Goal: Task Accomplishment & Management: Manage account settings

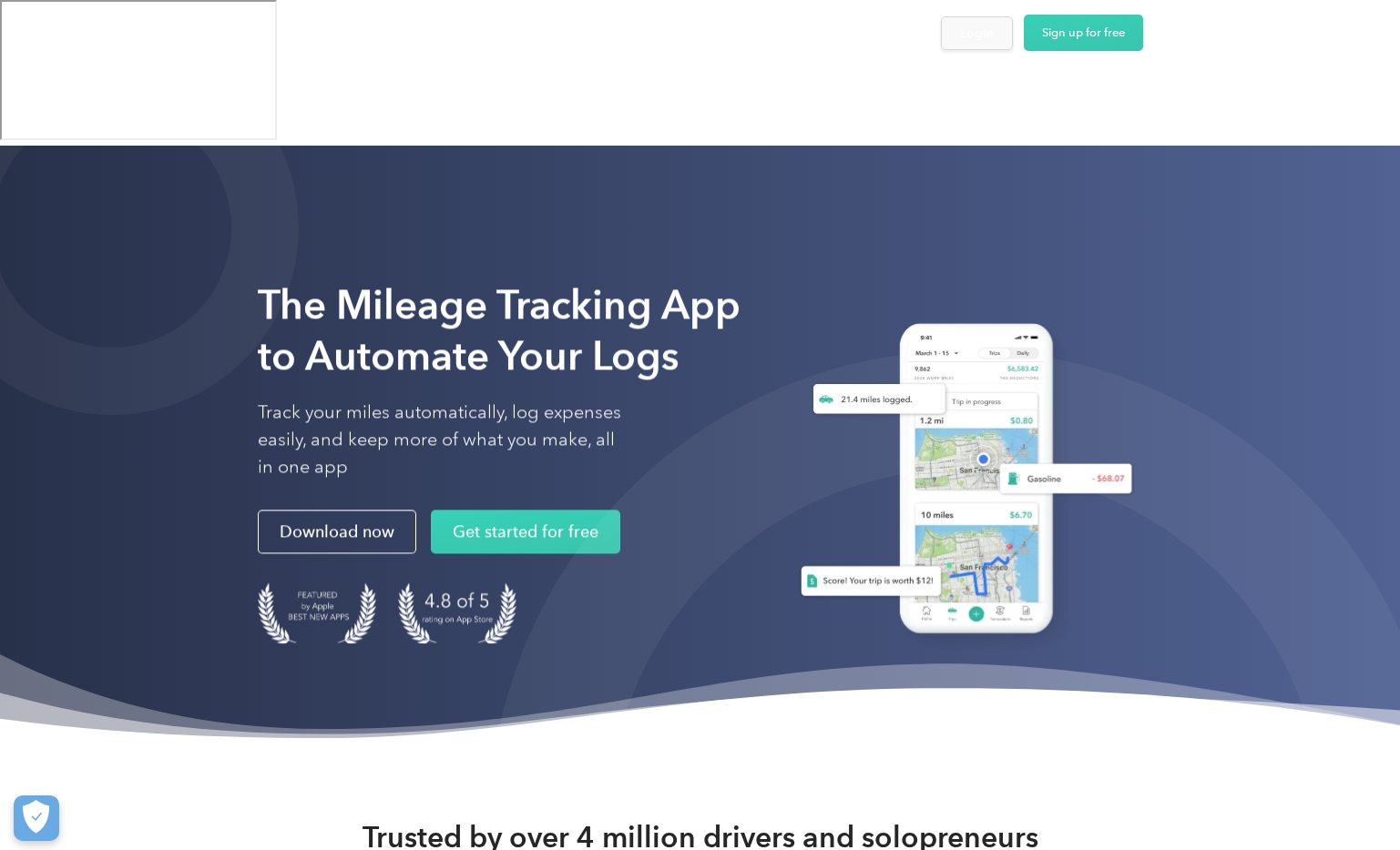
click at [979, 39] on div "Login" at bounding box center [976, 33] width 33 height 23
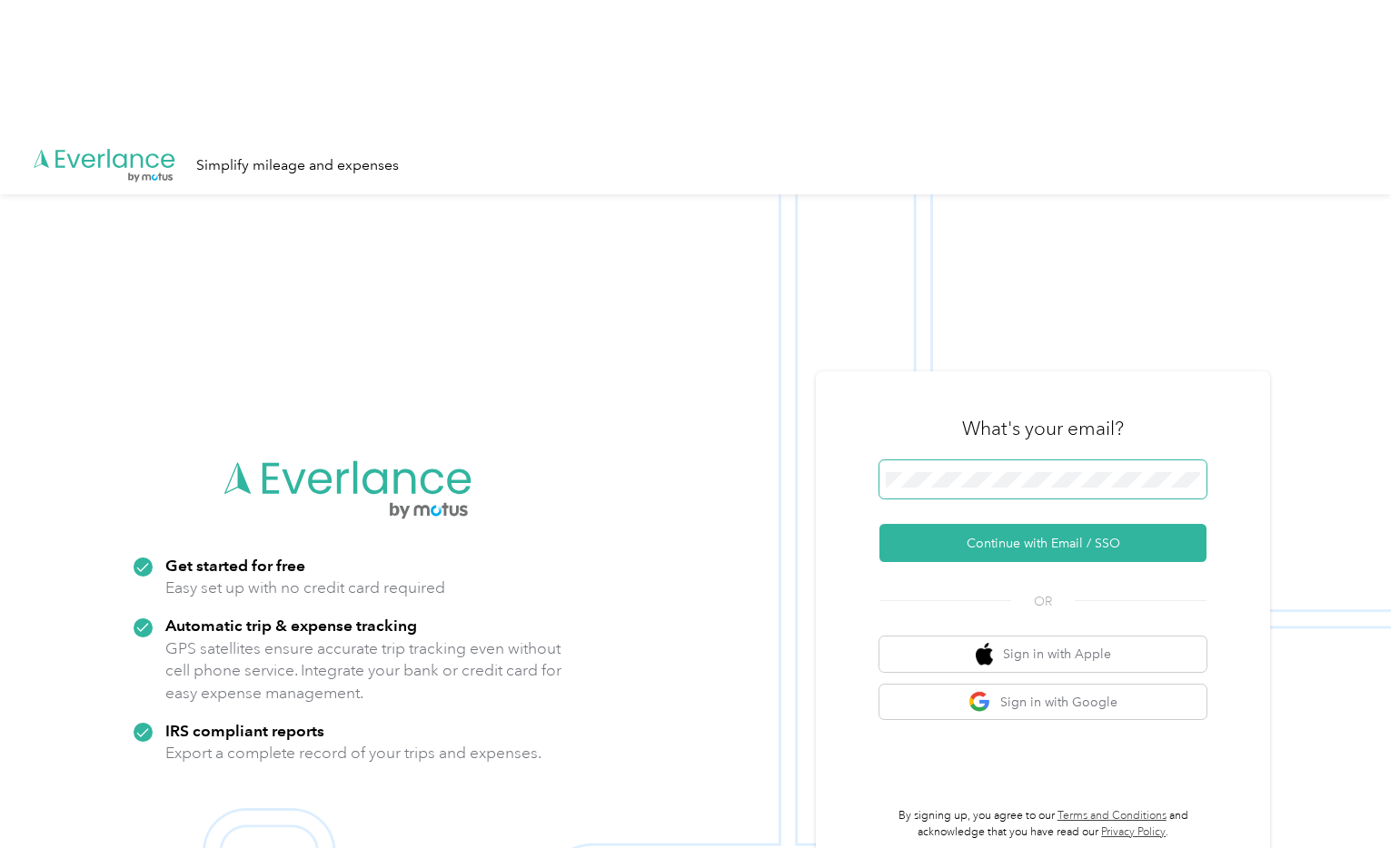
click at [1023, 460] on span at bounding box center [1043, 479] width 327 height 38
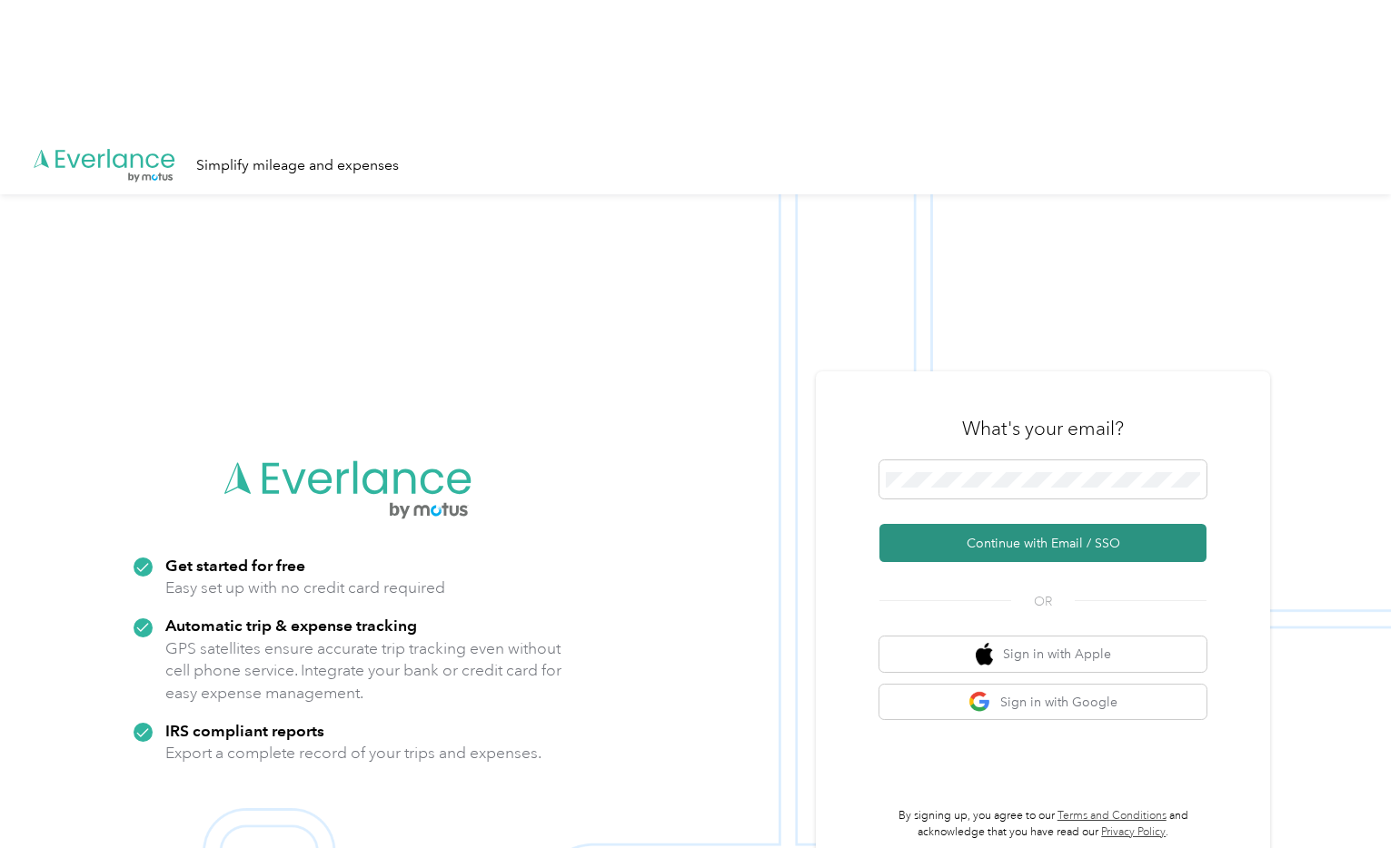
click at [1051, 524] on button "Continue with Email / SSO" at bounding box center [1043, 543] width 327 height 38
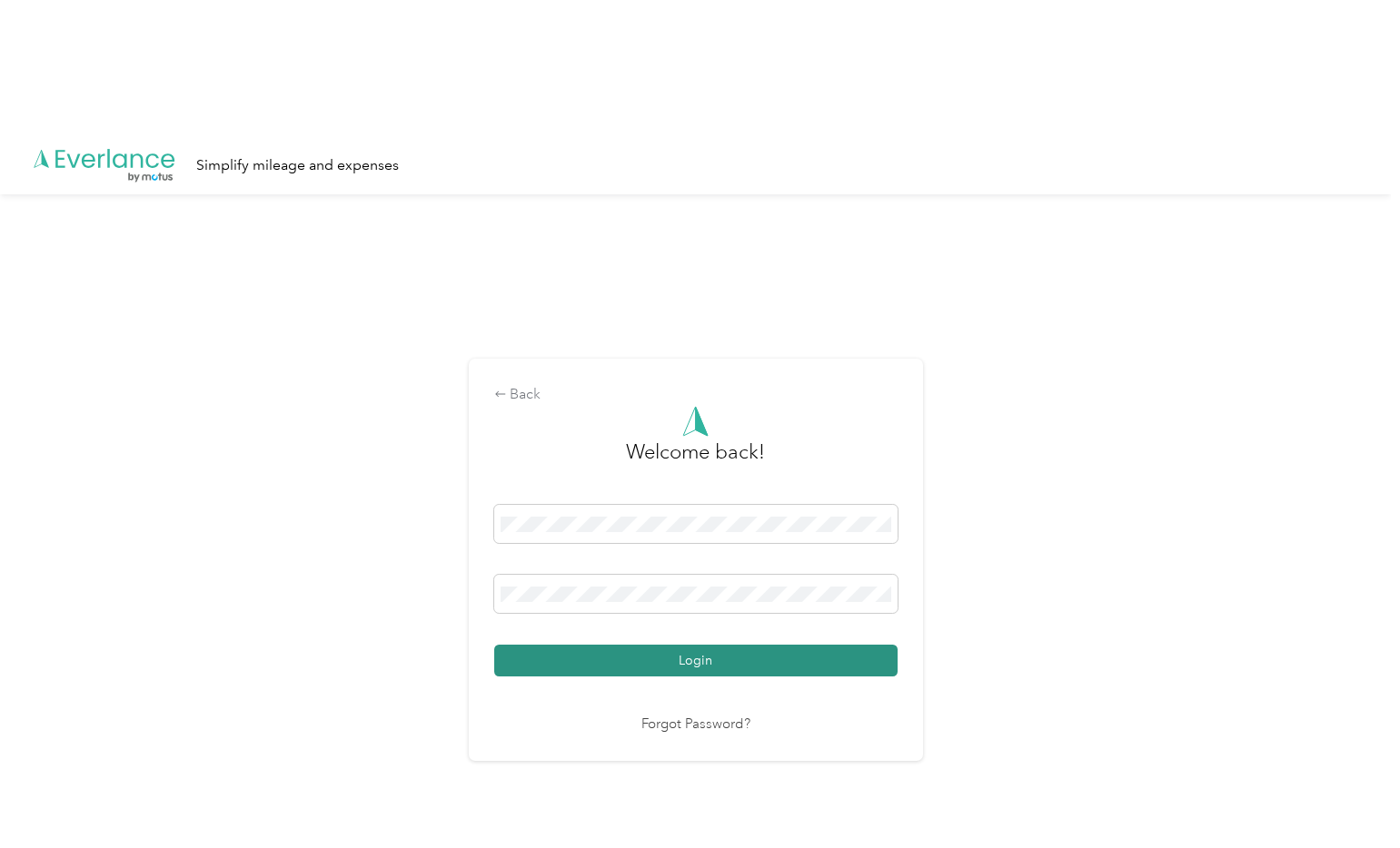
click at [684, 645] on button "Login" at bounding box center [695, 661] width 403 height 31
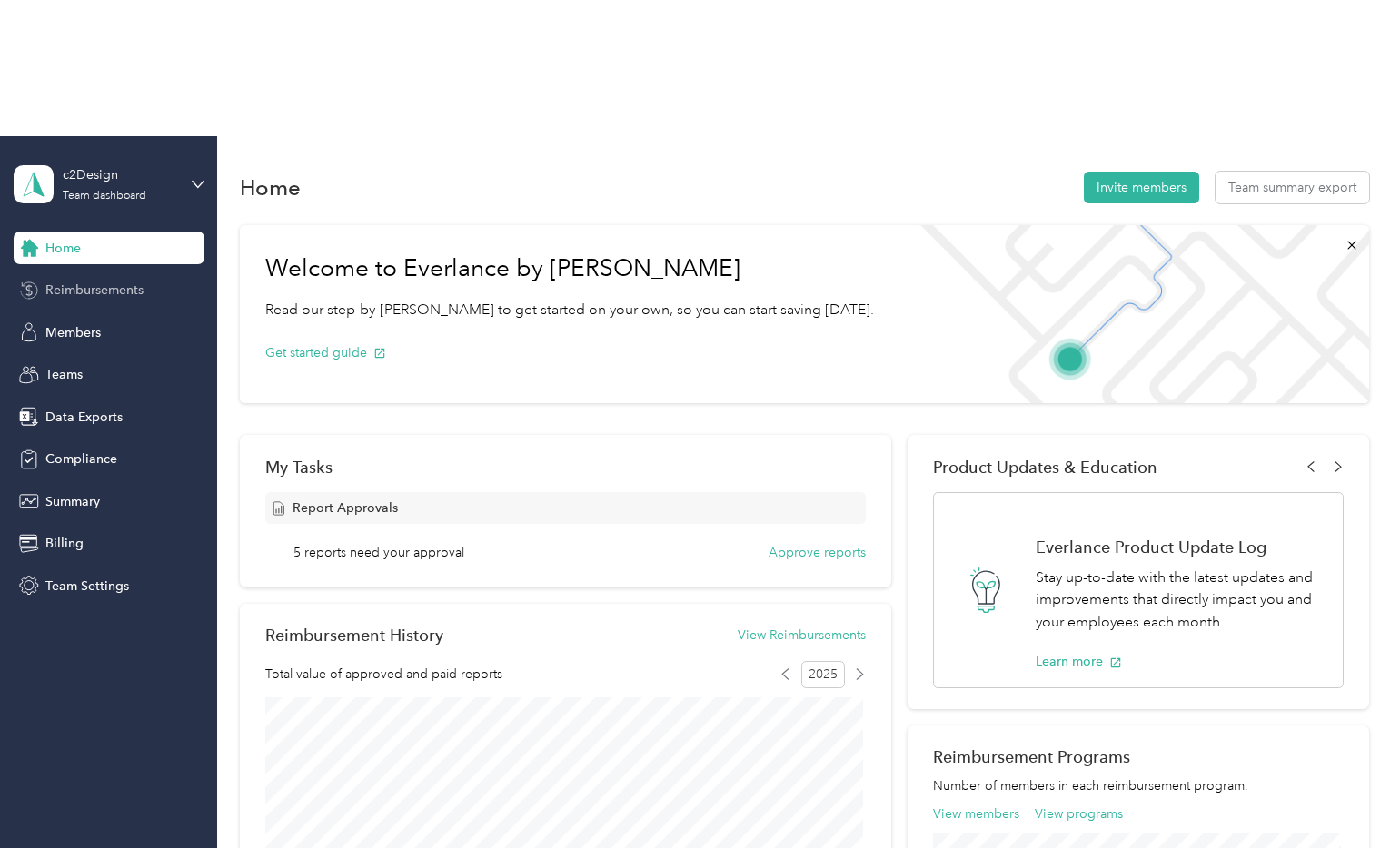
click at [101, 281] on span "Reimbursements" at bounding box center [94, 290] width 98 height 19
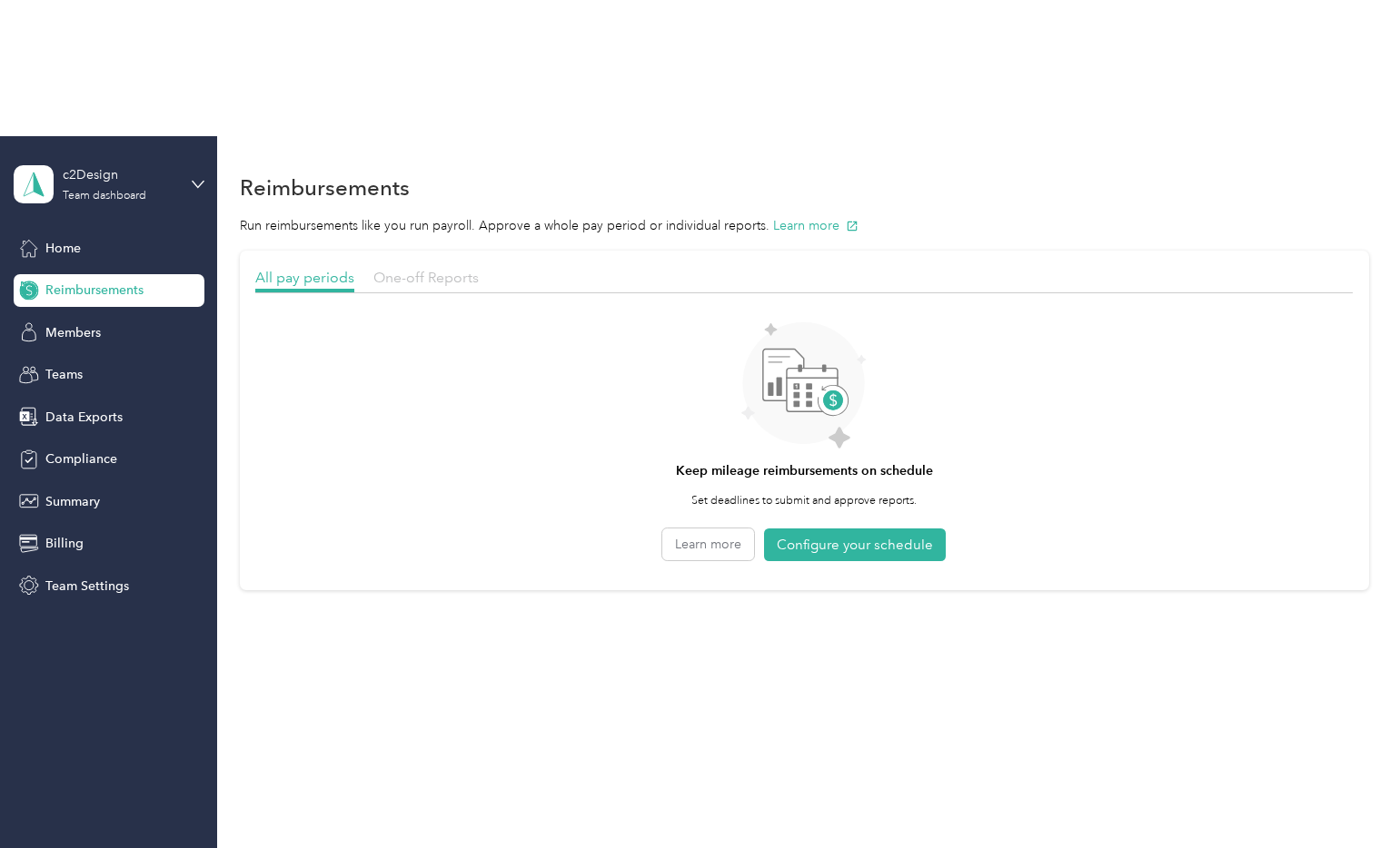
click at [435, 269] on span "One-off Reports" at bounding box center [426, 277] width 105 height 18
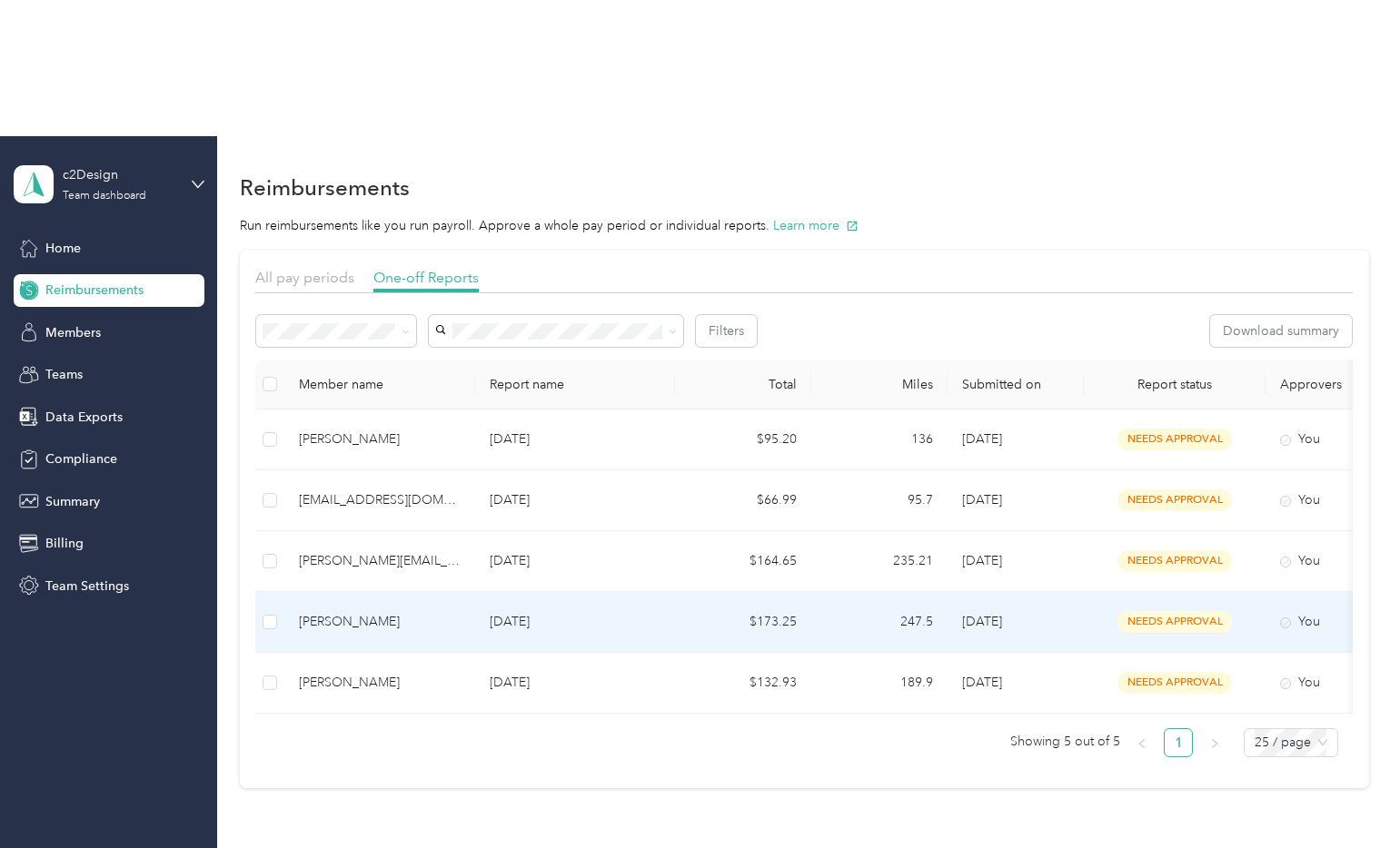
click at [733, 592] on td "$173.25" at bounding box center [743, 623] width 137 height 61
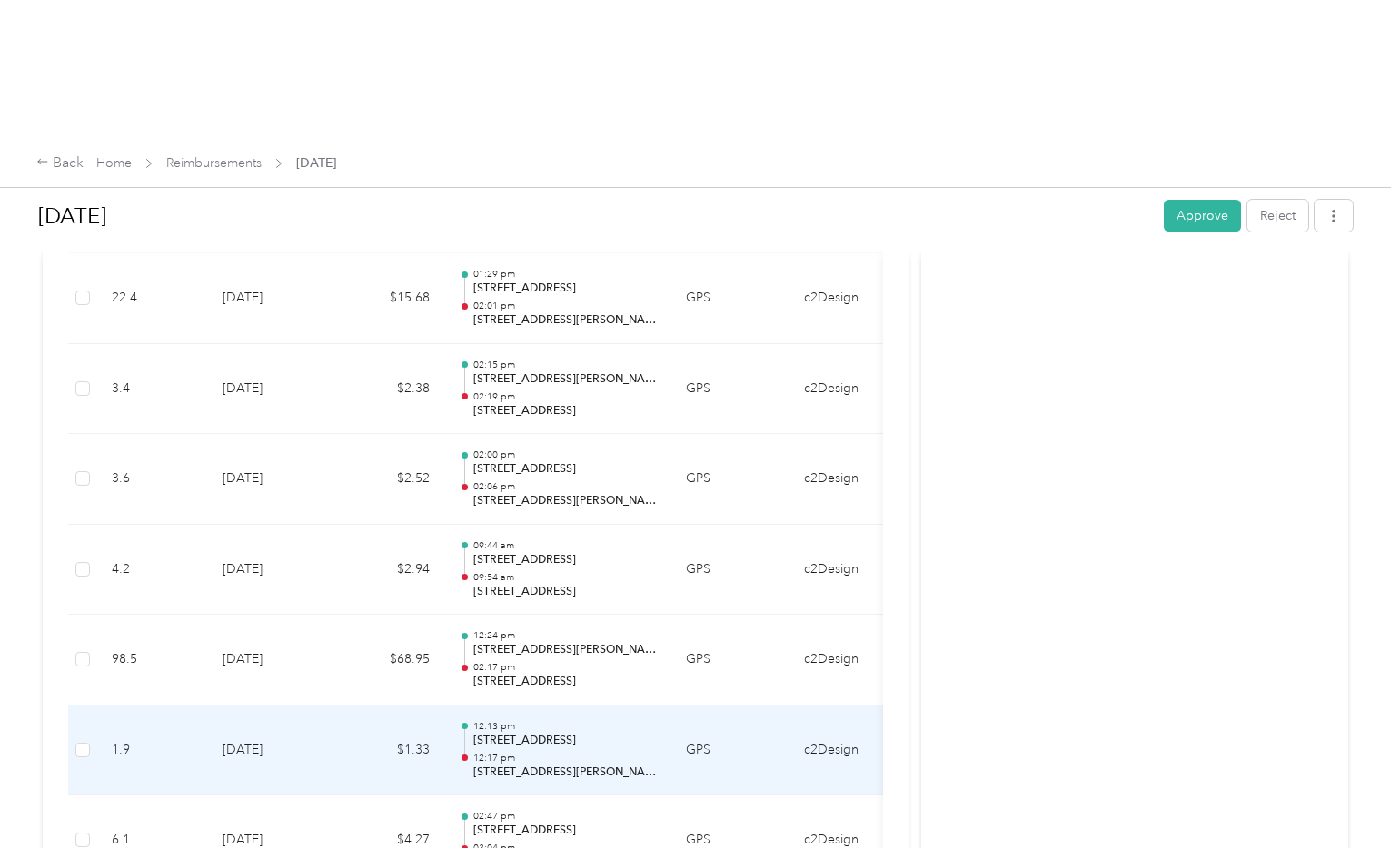
scroll to position [1361, 0]
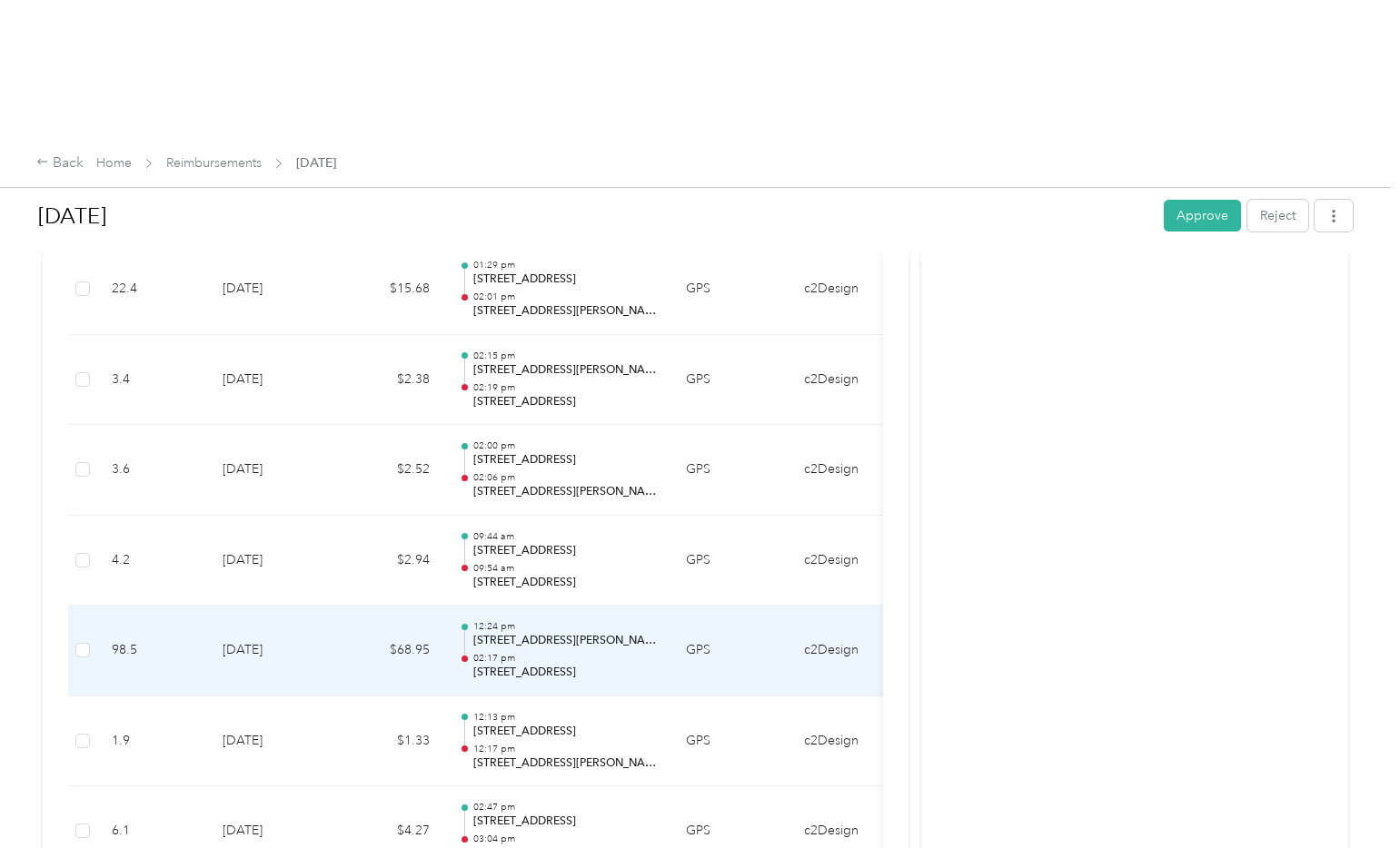
click at [572, 665] on p "[STREET_ADDRESS]" at bounding box center [565, 674] width 184 height 17
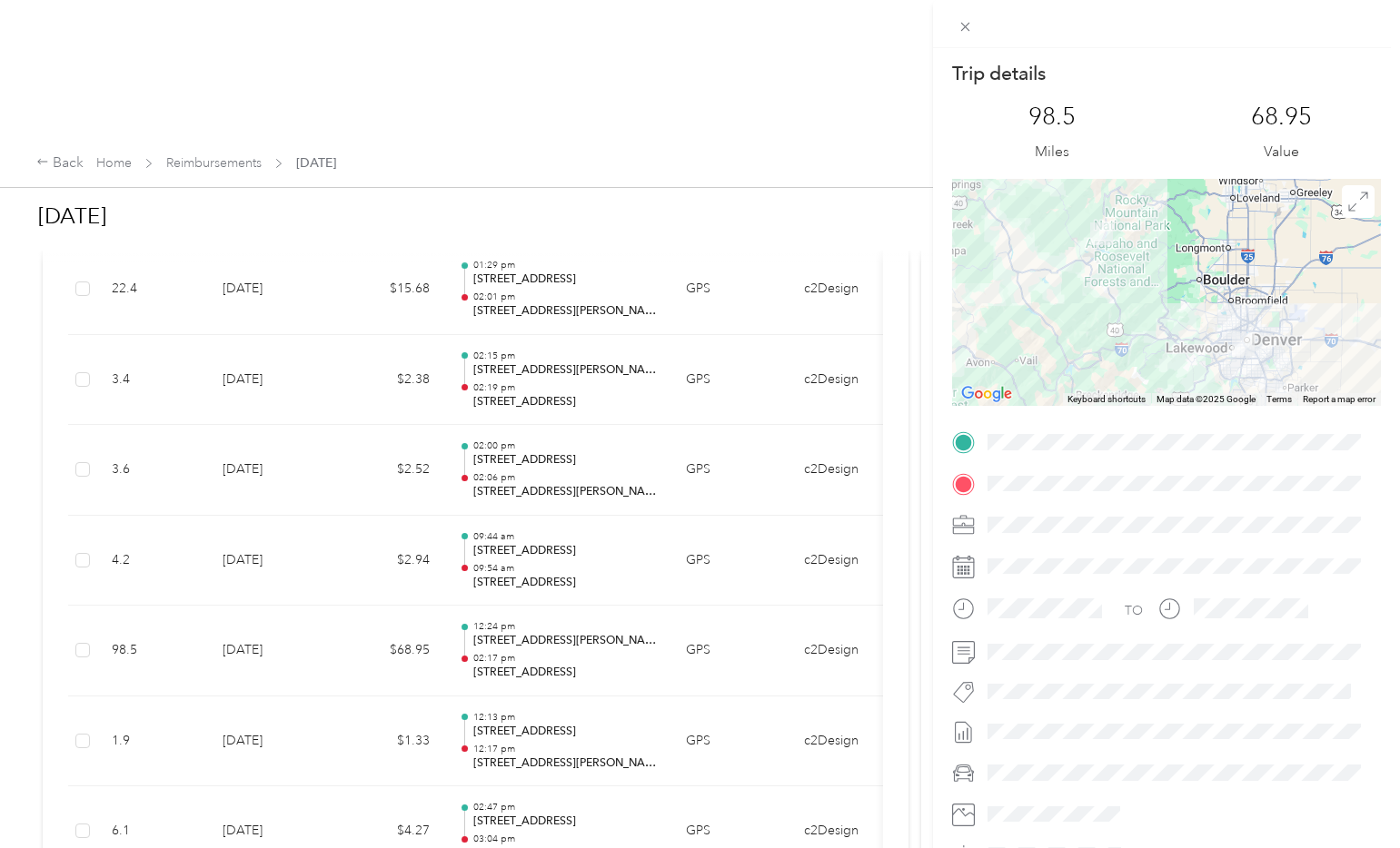
click at [571, 418] on div "Trip details This trip cannot be edited because it is either under review, appr…" at bounding box center [700, 424] width 1400 height 848
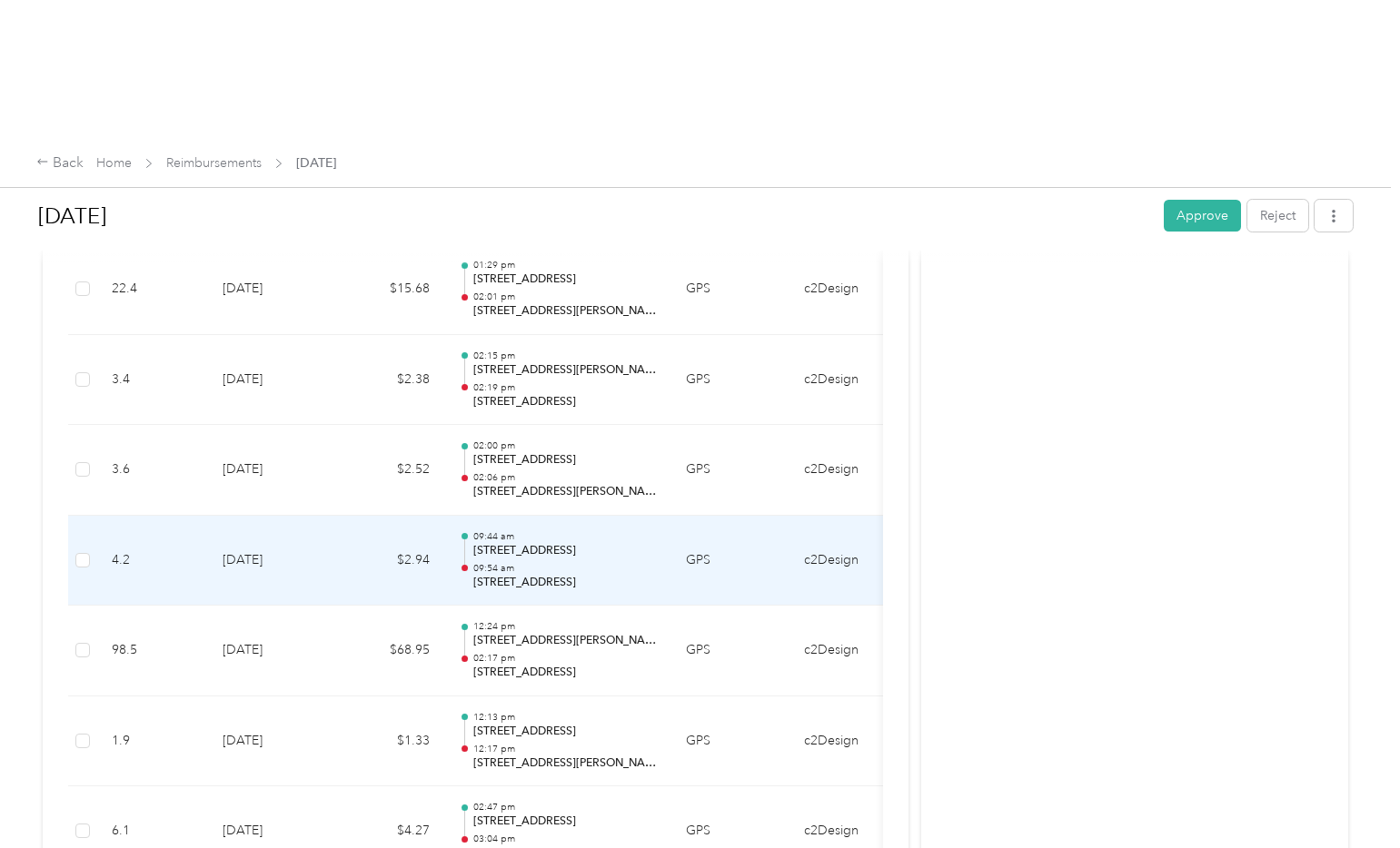
click at [568, 543] on p "[STREET_ADDRESS]" at bounding box center [565, 552] width 184 height 17
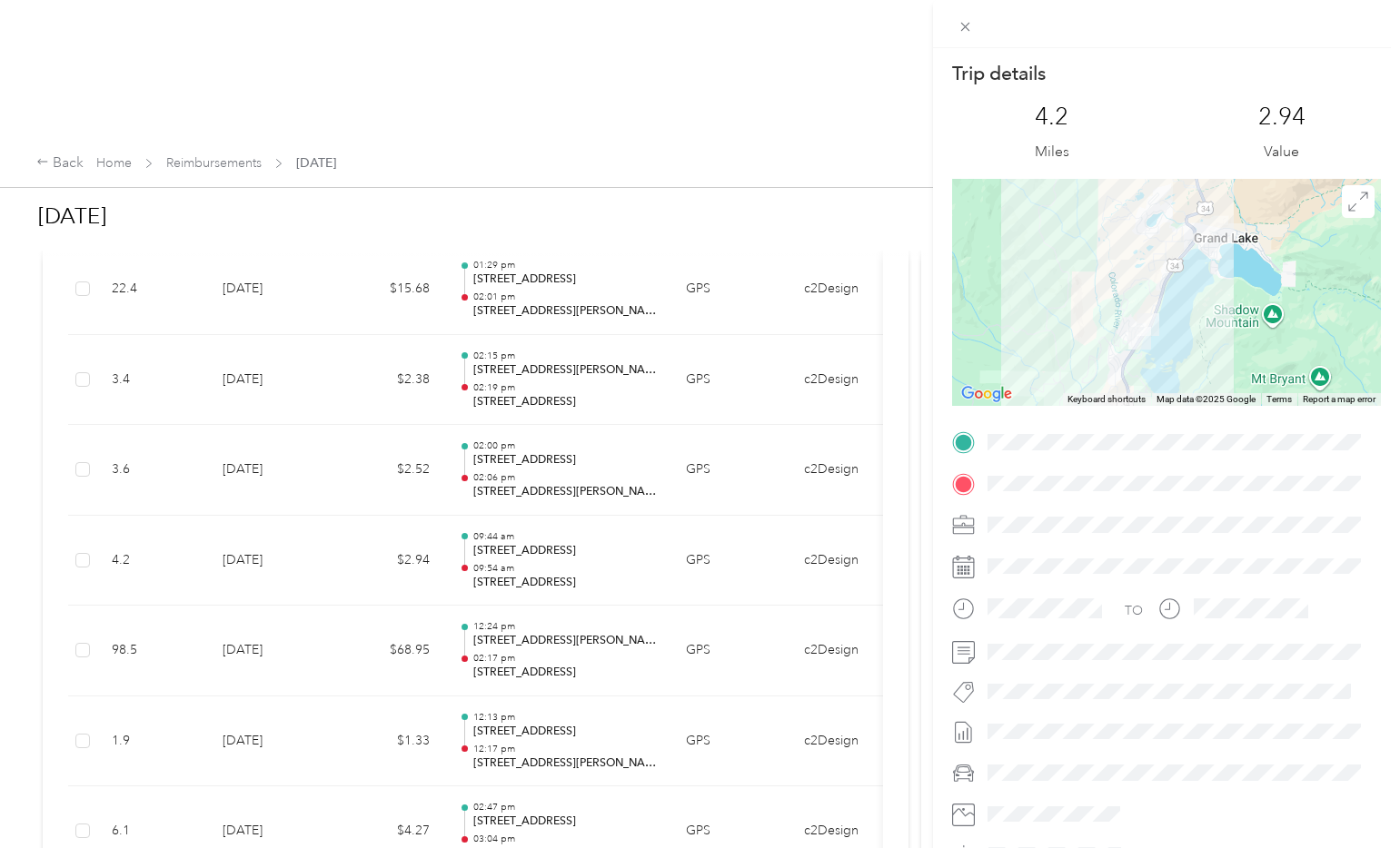
click at [569, 537] on div "Trip details This trip cannot be edited because it is either under review, appr…" at bounding box center [700, 424] width 1400 height 848
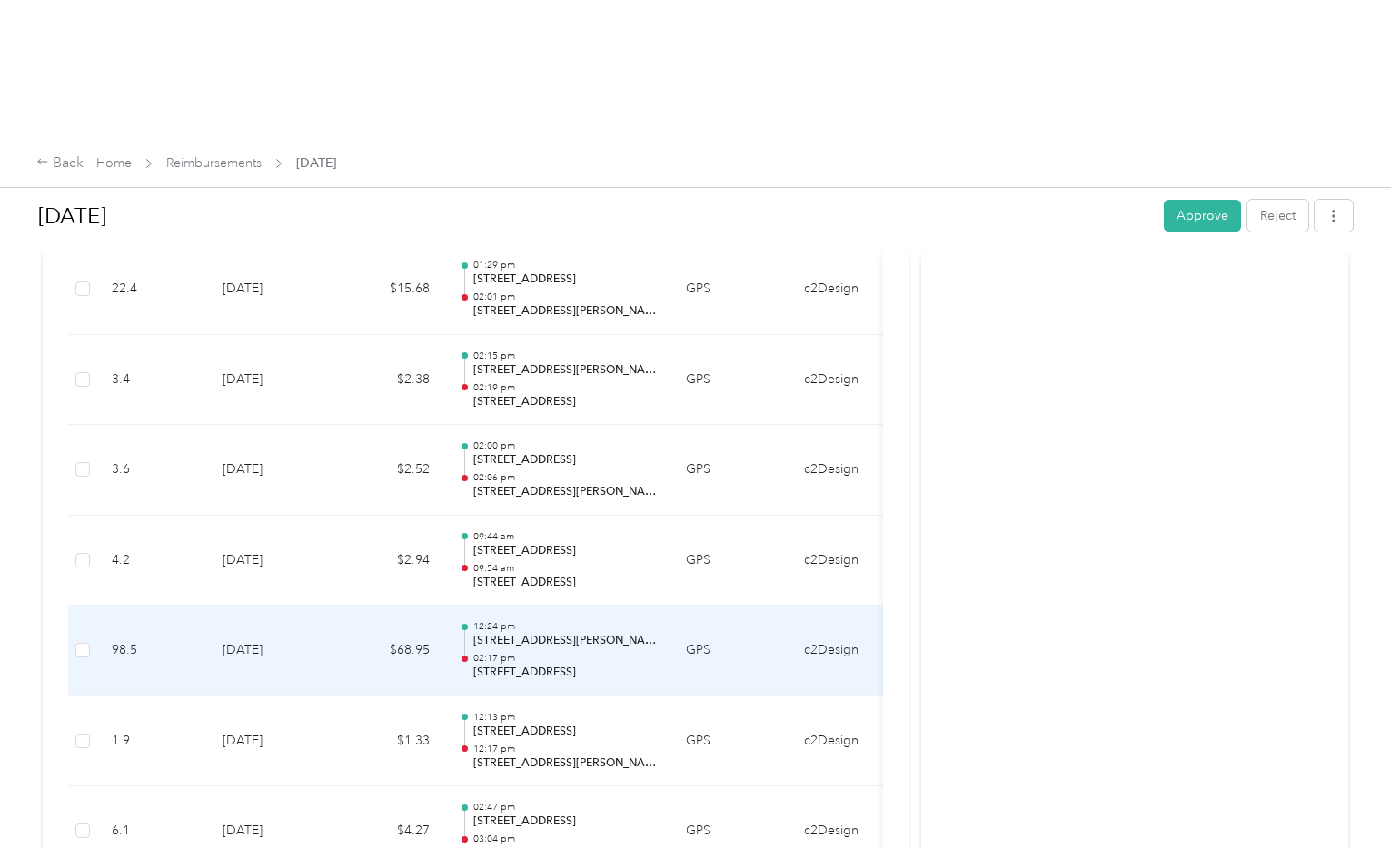
click at [573, 665] on p "[STREET_ADDRESS]" at bounding box center [565, 674] width 184 height 17
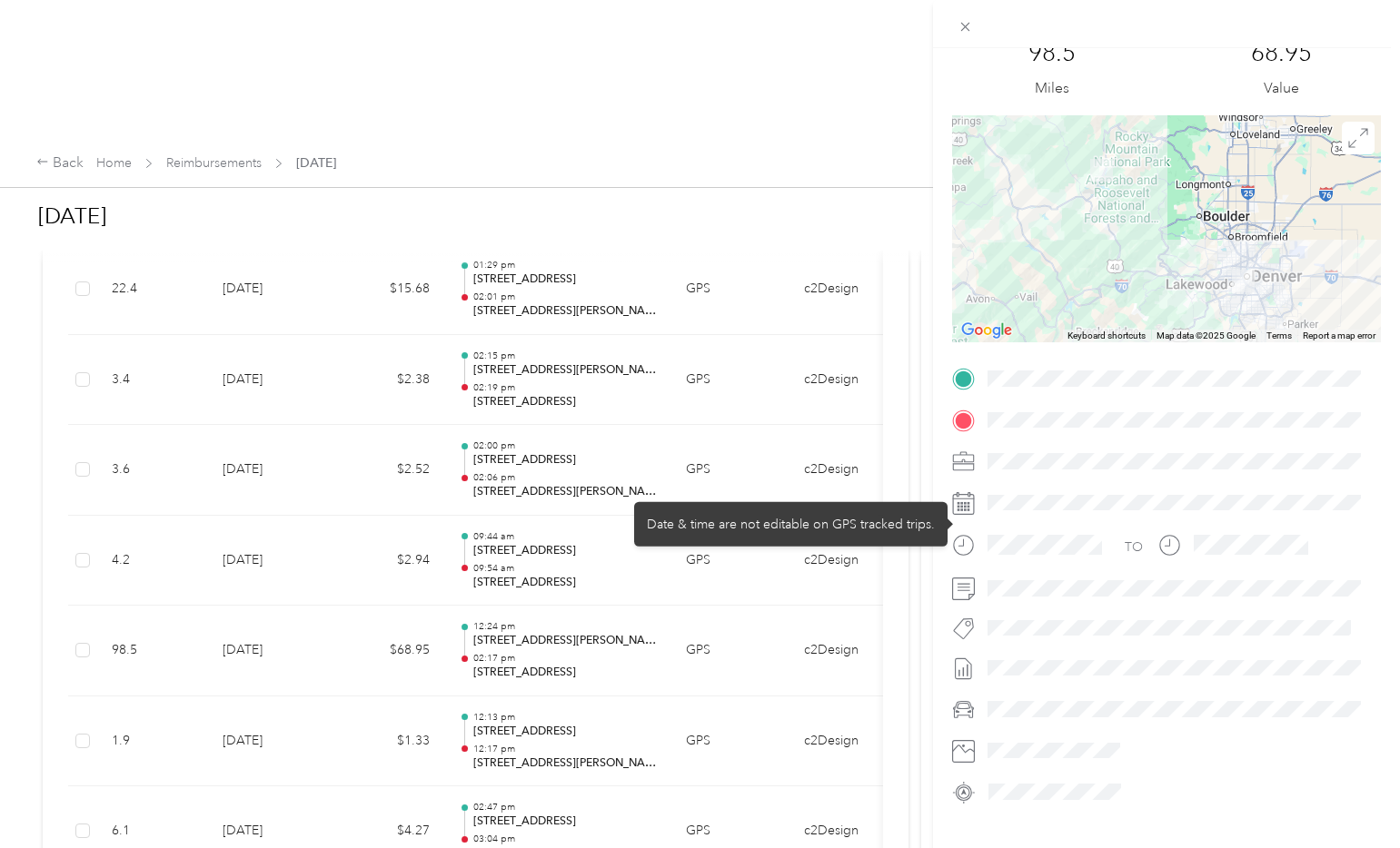
scroll to position [102, 0]
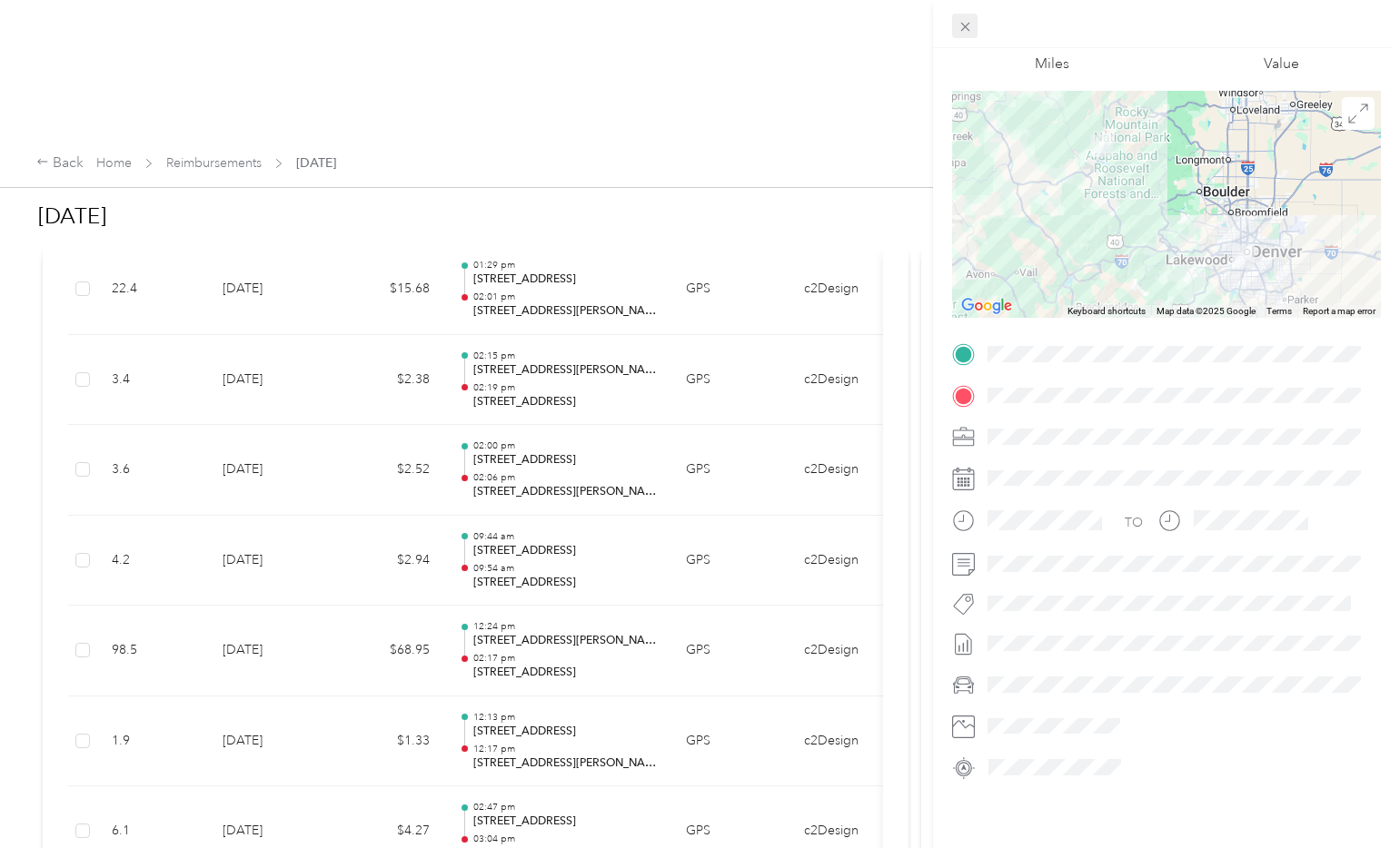
click at [958, 23] on icon at bounding box center [964, 27] width 16 height 16
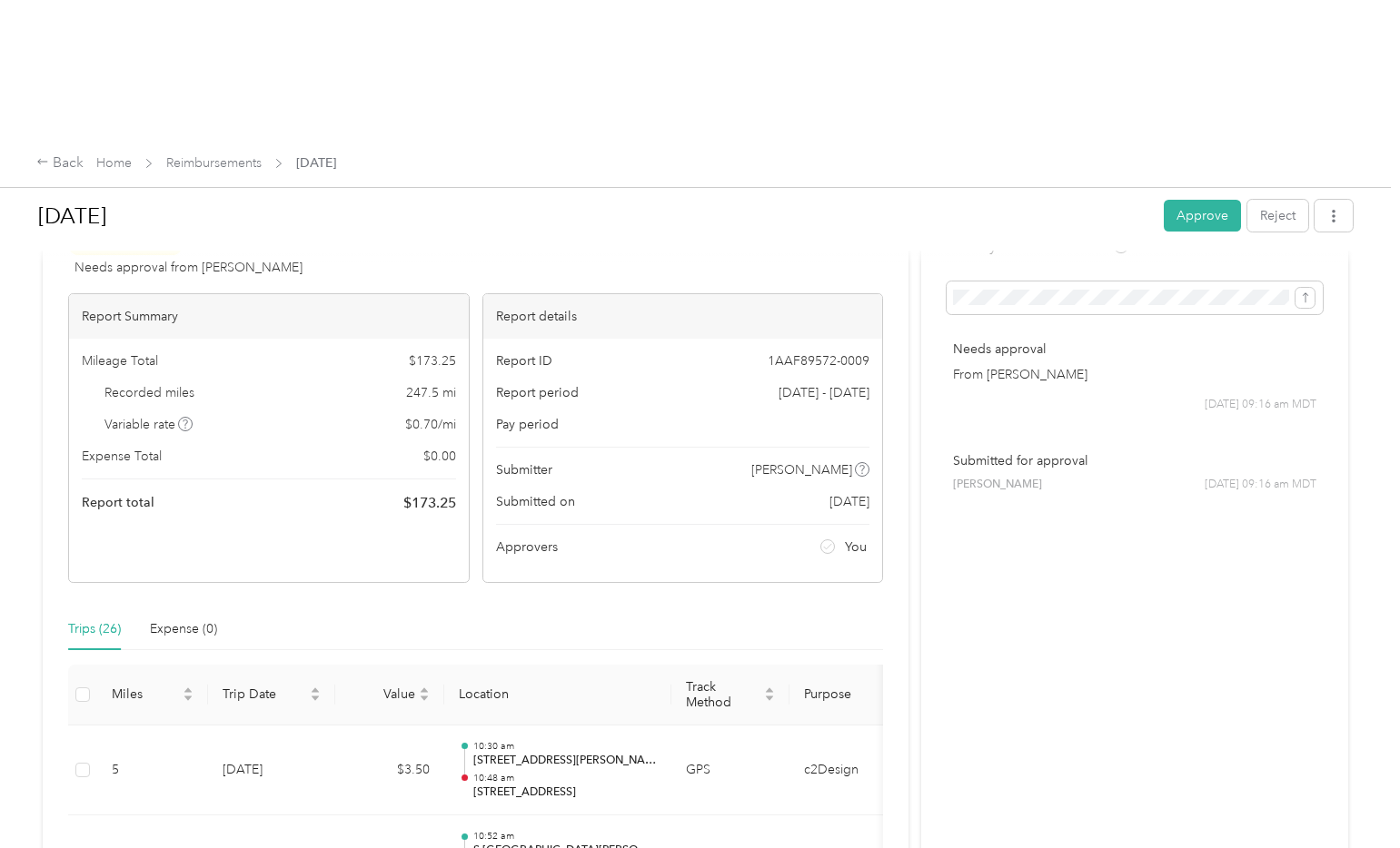
scroll to position [39, 0]
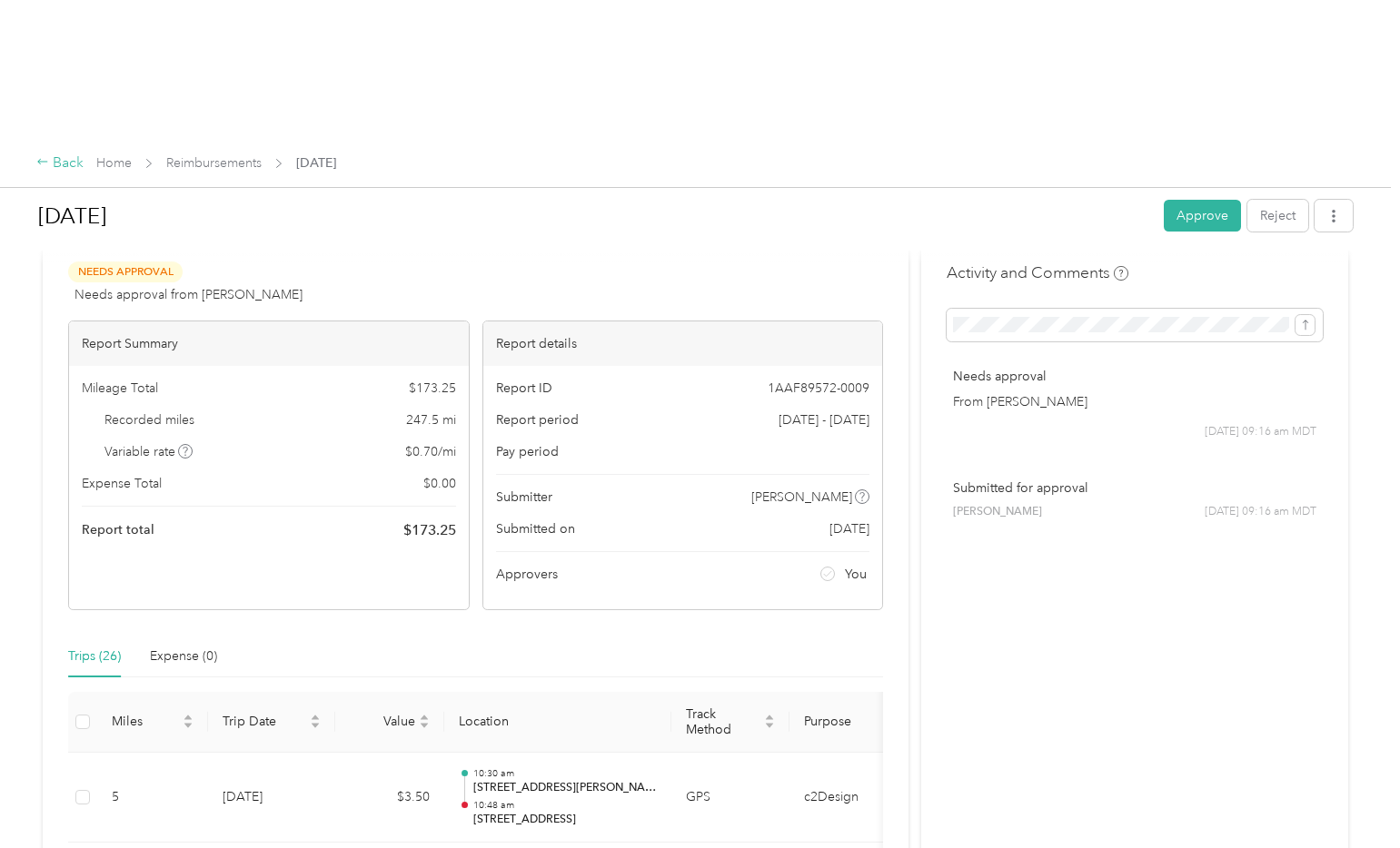
click at [46, 155] on icon at bounding box center [42, 161] width 13 height 13
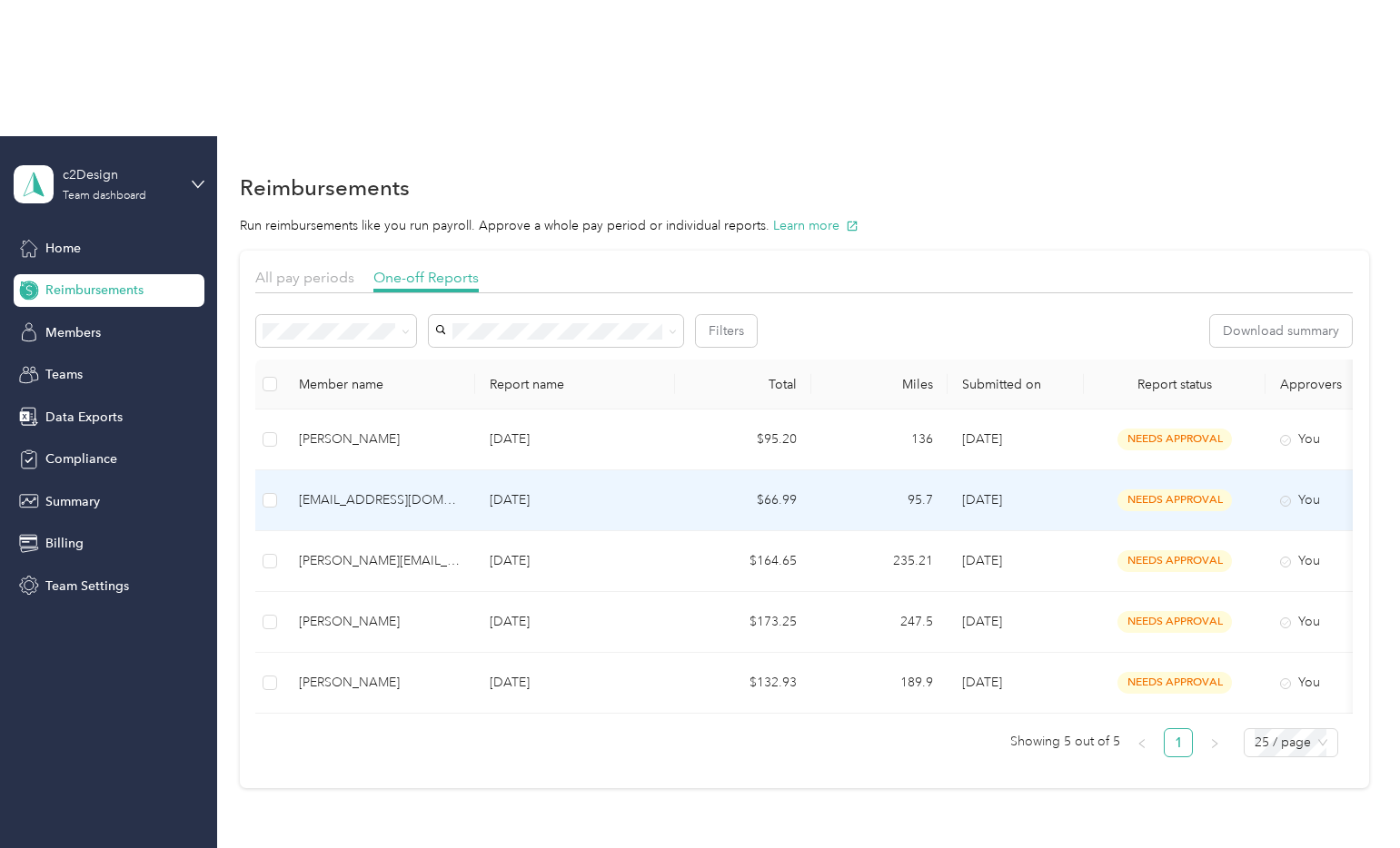
click at [737, 471] on td "$66.99" at bounding box center [743, 501] width 137 height 61
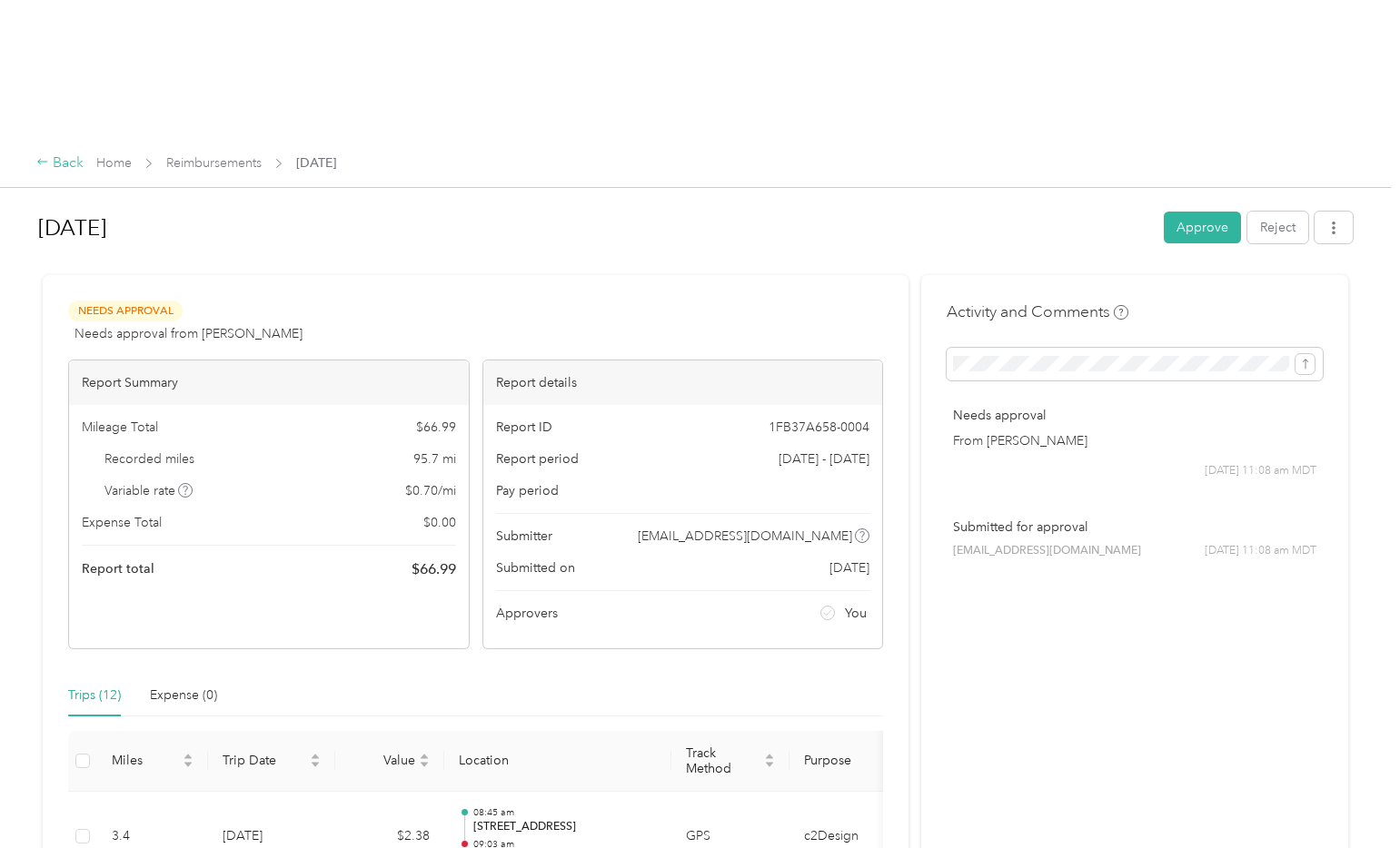
click at [58, 152] on div "Back" at bounding box center [59, 163] width 47 height 22
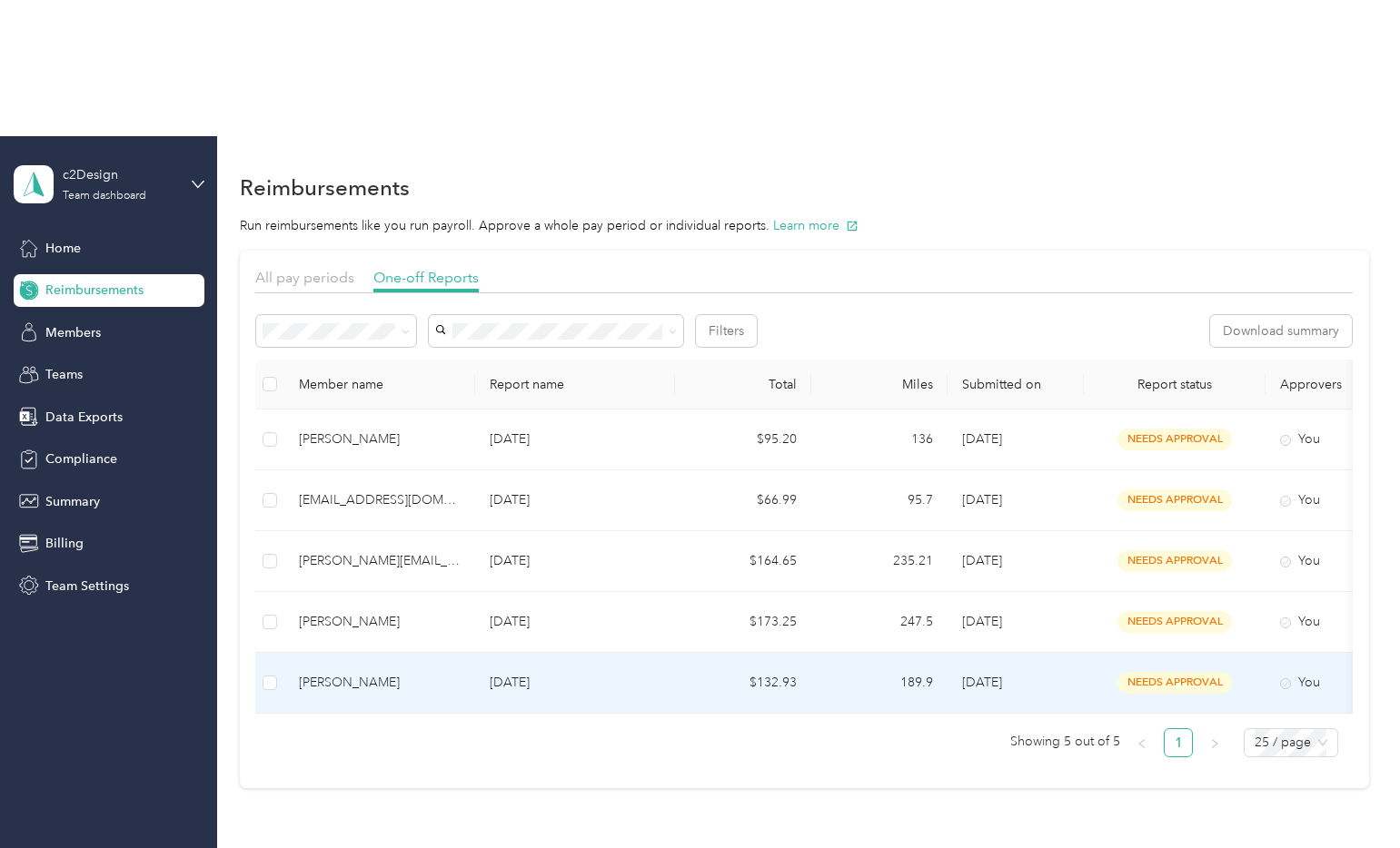
click at [765, 653] on td "$132.93" at bounding box center [743, 684] width 137 height 61
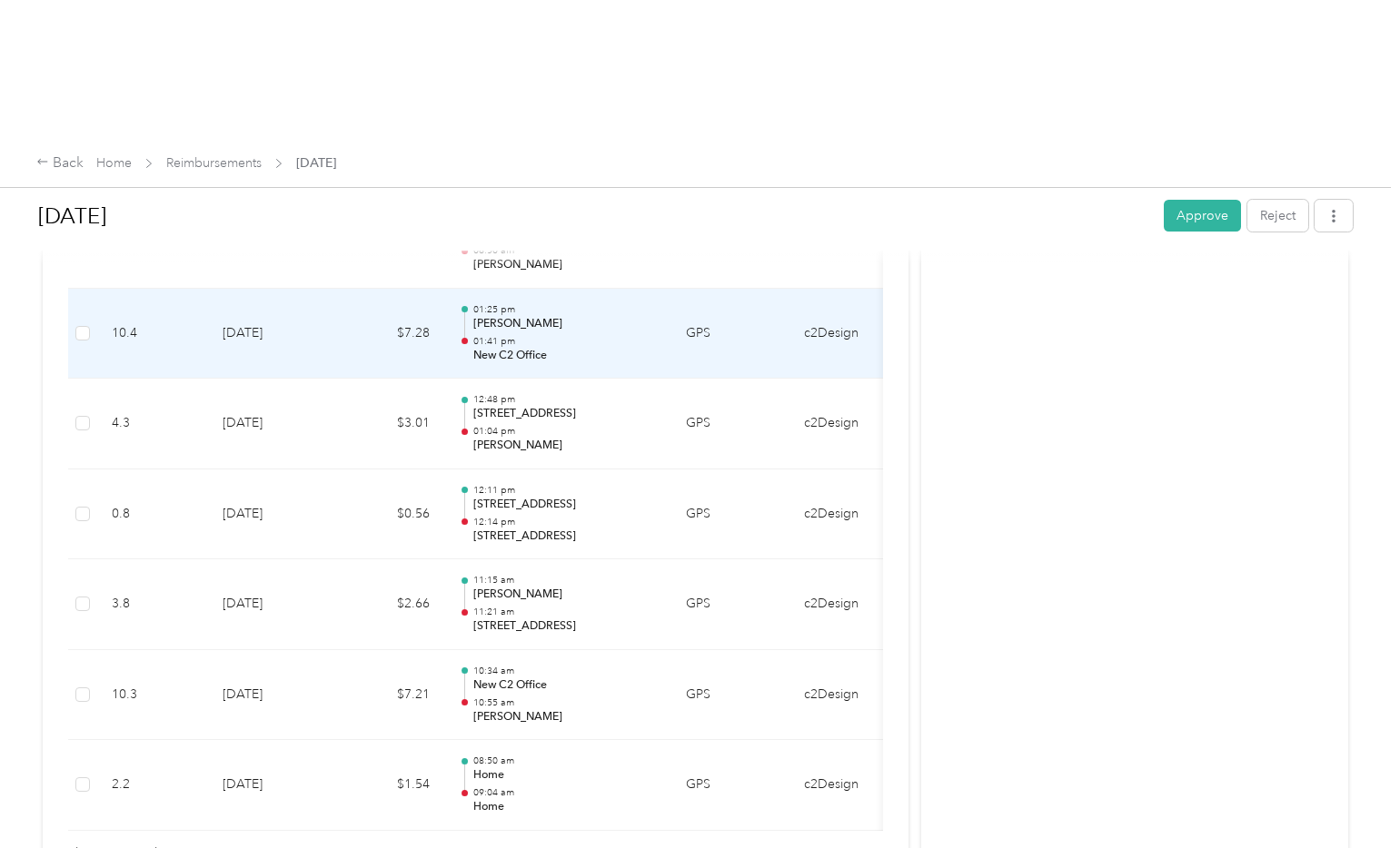
scroll to position [2519, 0]
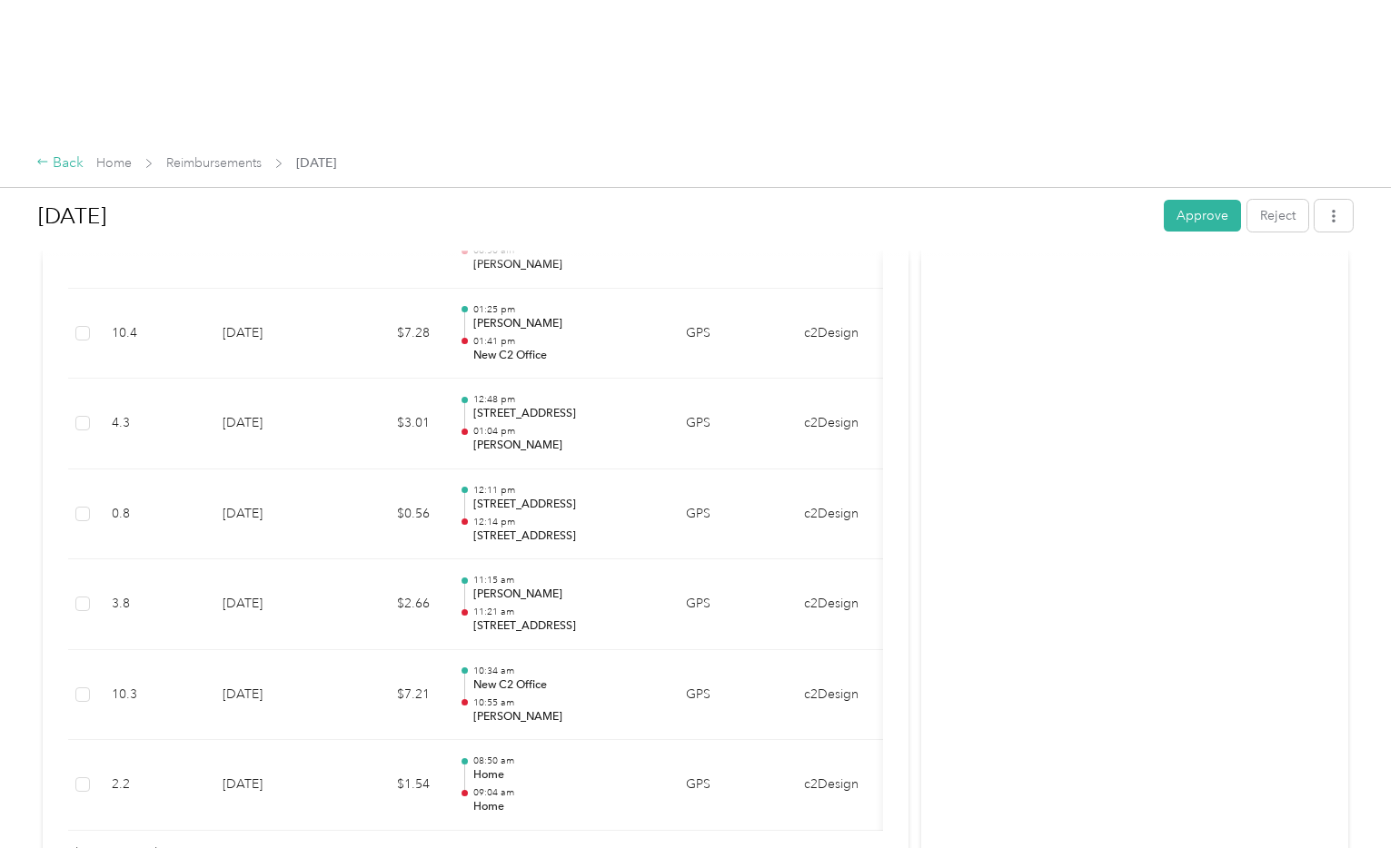
click at [75, 152] on div "Back" at bounding box center [59, 163] width 47 height 22
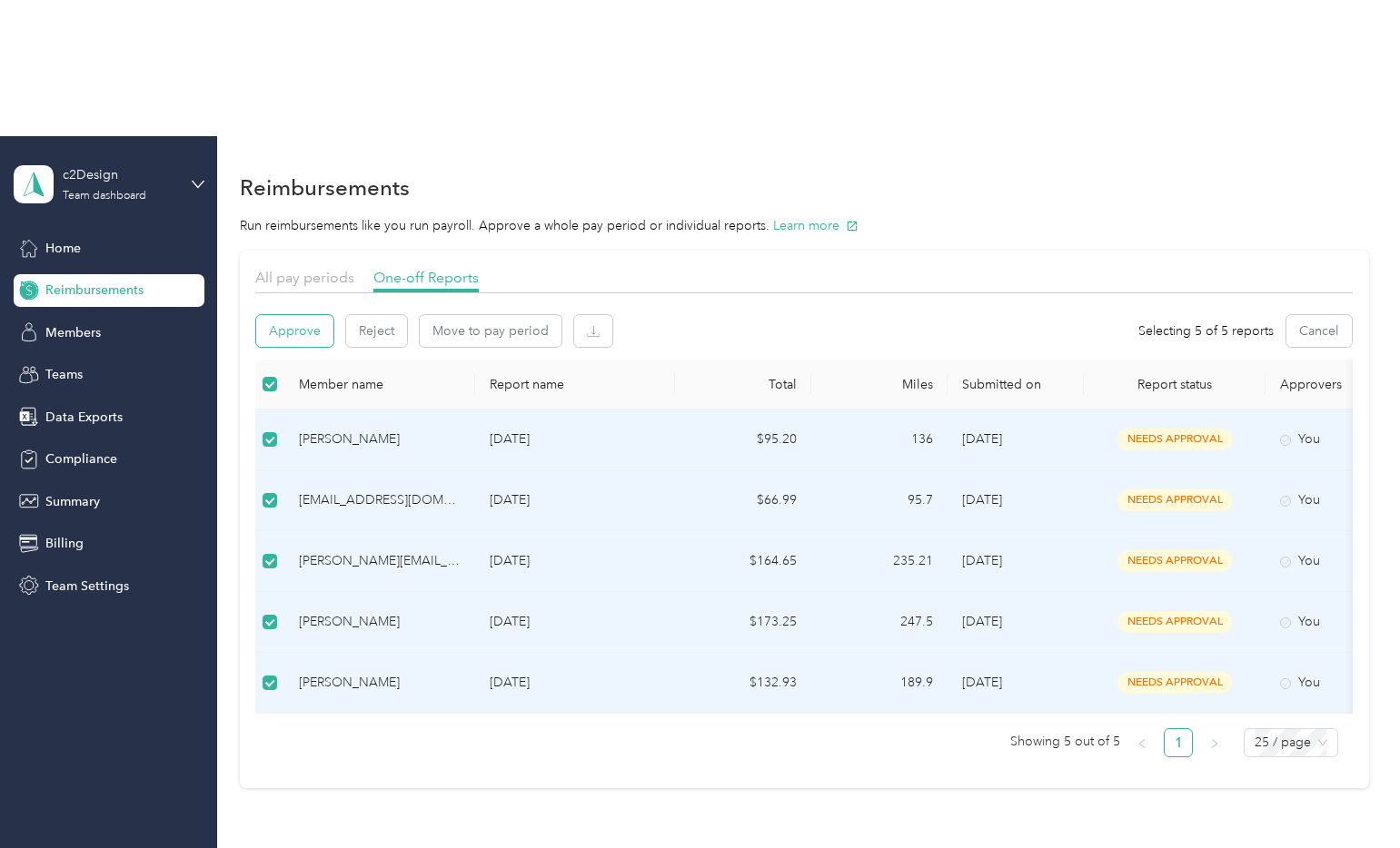
click at [301, 316] on button "Approve" at bounding box center [295, 331] width 78 height 31
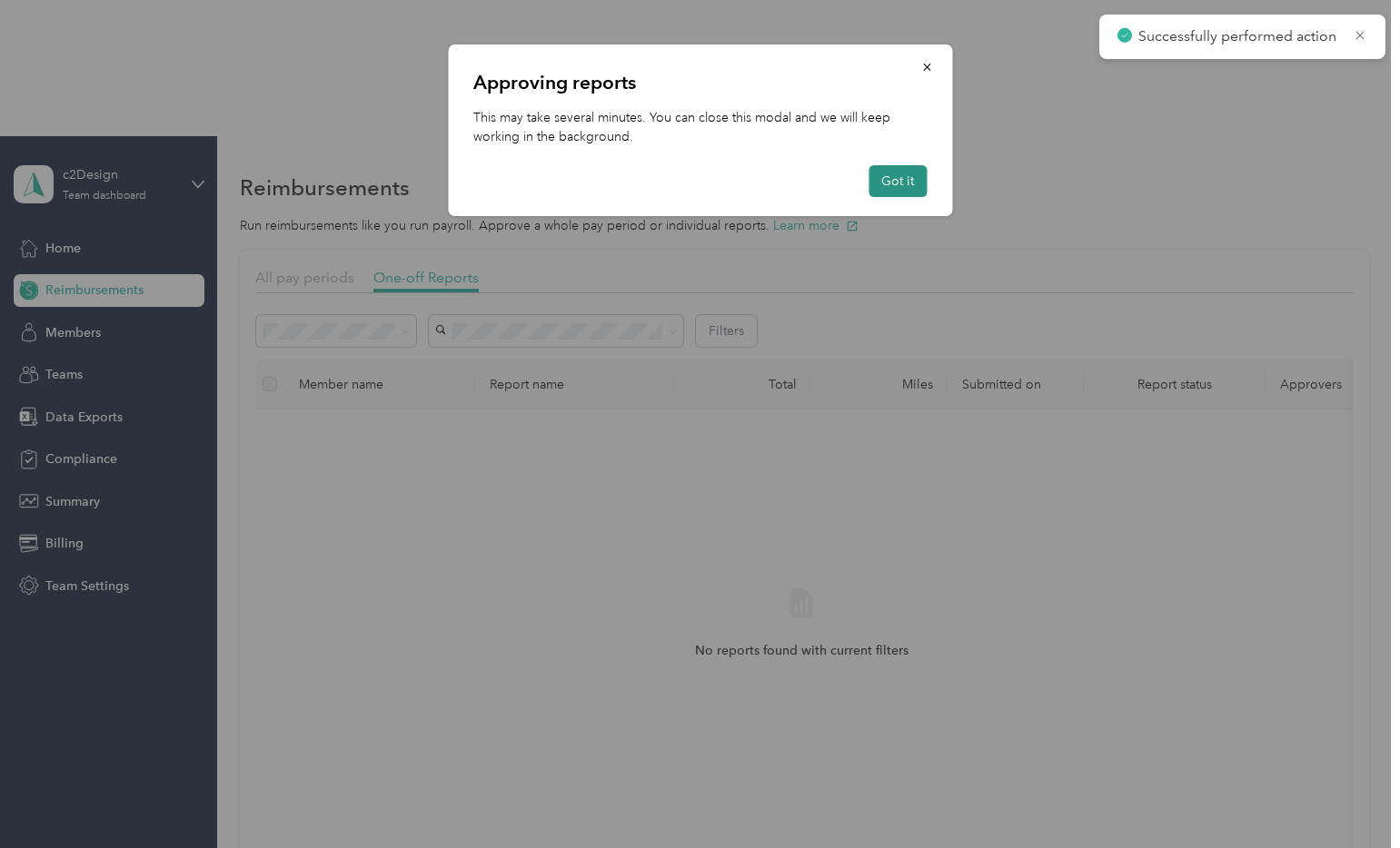
click at [900, 182] on button "Got it" at bounding box center [897, 181] width 58 height 31
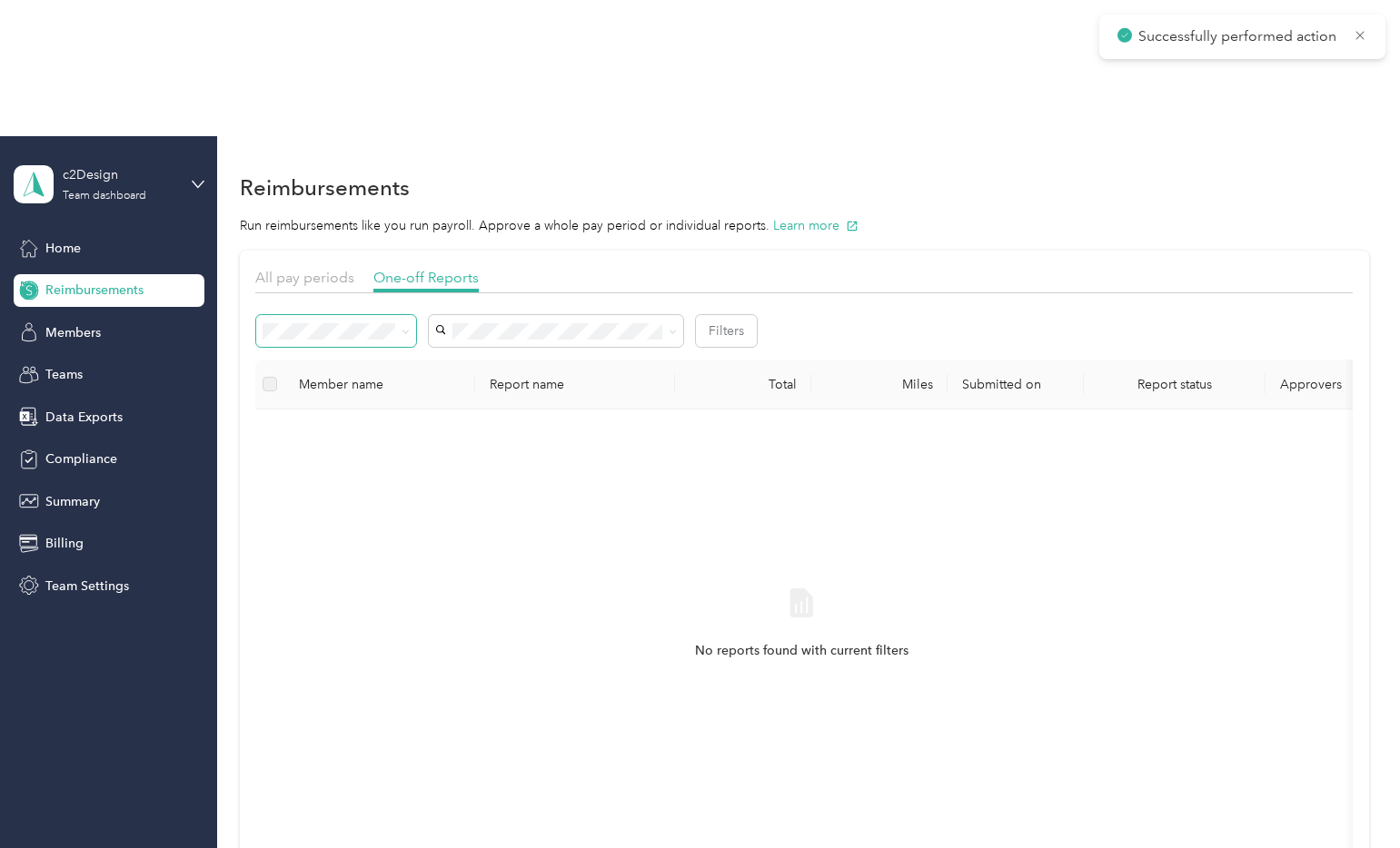
click at [410, 328] on icon at bounding box center [405, 331] width 8 height 8
click at [380, 281] on li "Needs payment" at bounding box center [337, 292] width 160 height 31
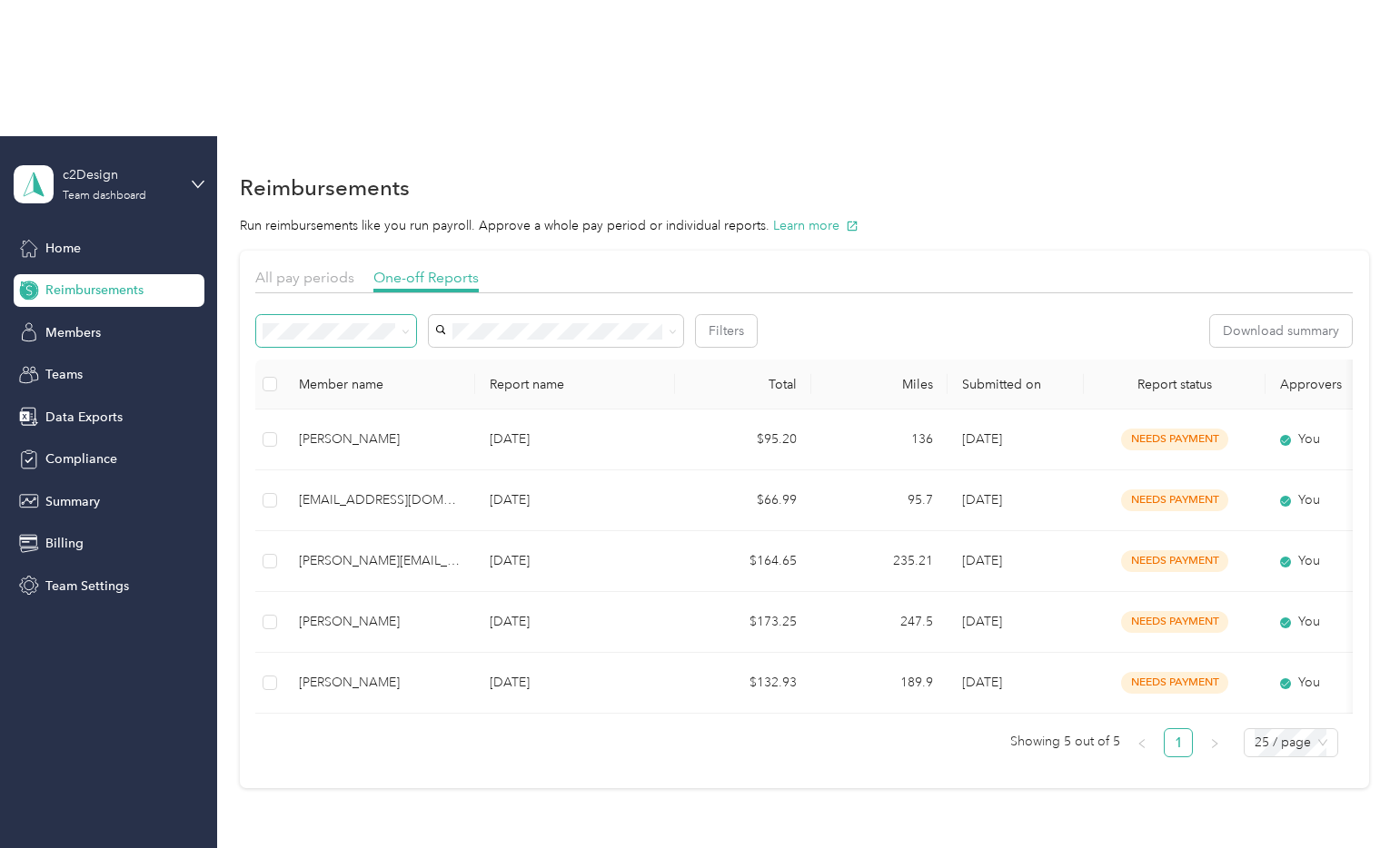
click at [260, 360] on th at bounding box center [269, 385] width 29 height 50
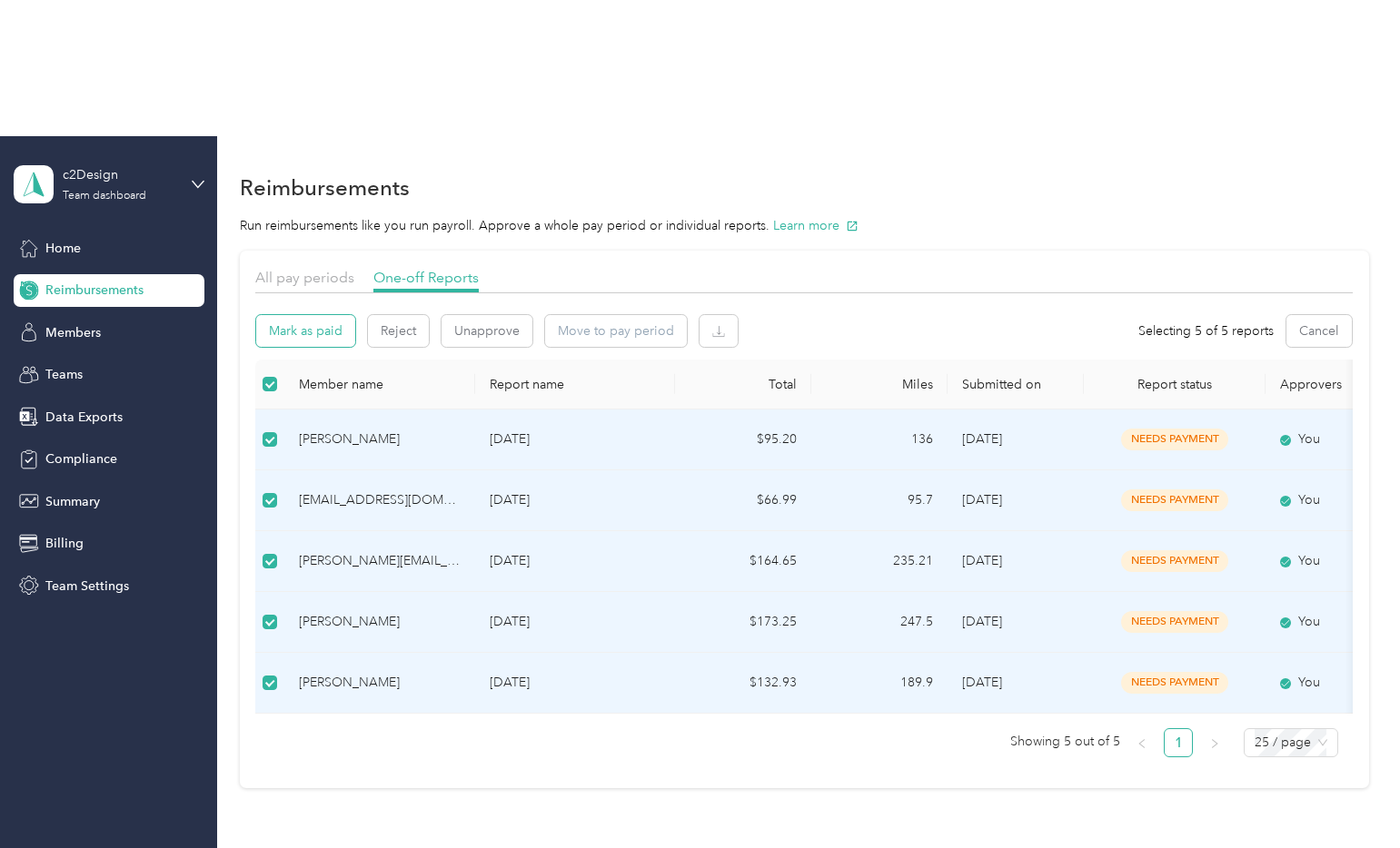
click at [315, 316] on button "Mark as paid" at bounding box center [305, 331] width 99 height 31
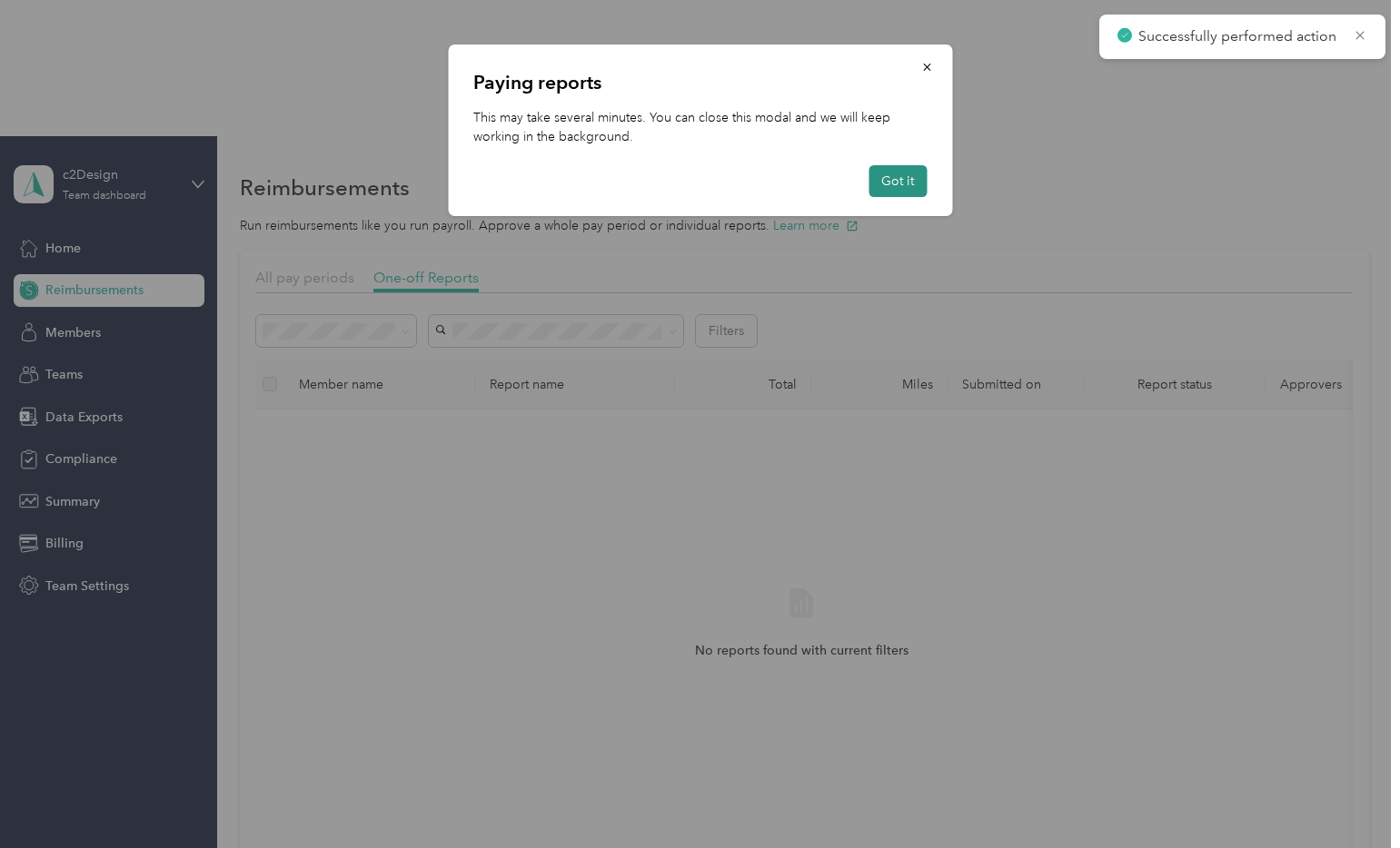
click at [915, 167] on button "Got it" at bounding box center [897, 181] width 58 height 31
